Goal: Task Accomplishment & Management: Use online tool/utility

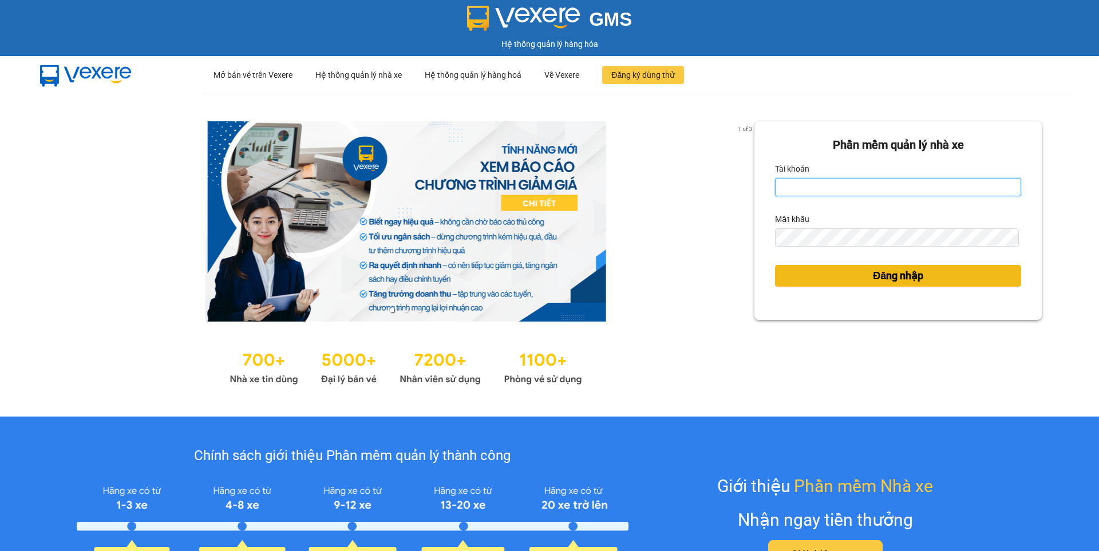
type input "nguyen1.beha"
click at [884, 278] on span "Đăng nhập" at bounding box center [898, 276] width 50 height 16
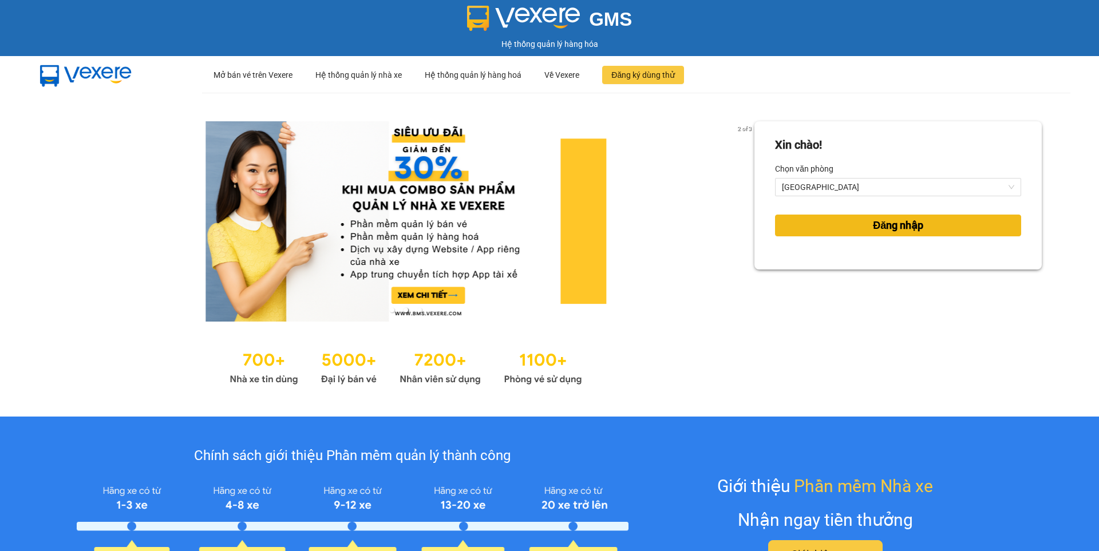
click at [873, 221] on span "Đăng nhập" at bounding box center [898, 225] width 50 height 16
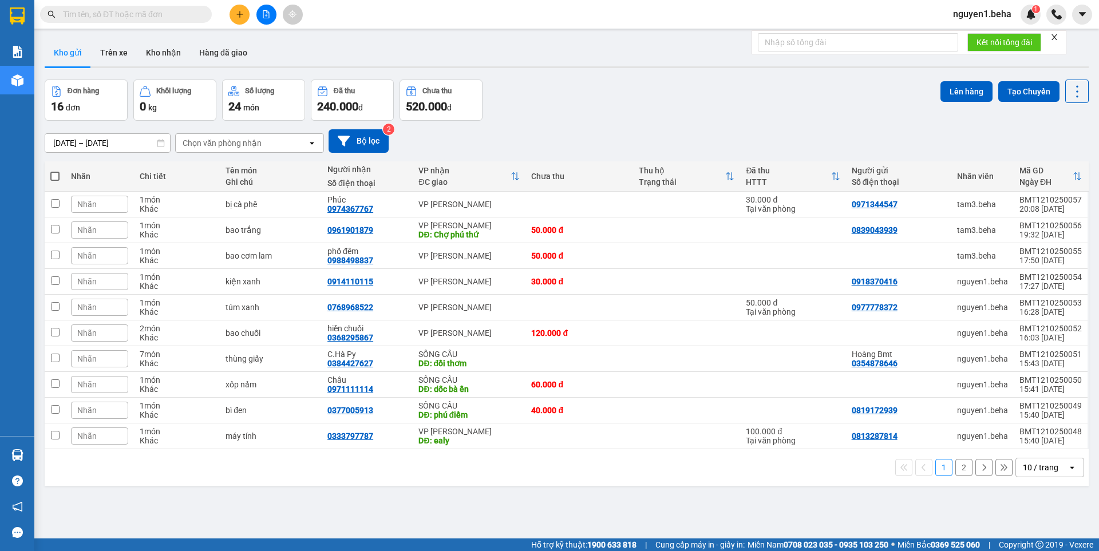
click at [1058, 35] on icon "close" at bounding box center [1054, 37] width 8 height 8
